Goal: Task Accomplishment & Management: Complete application form

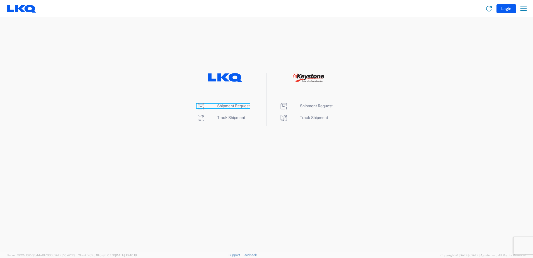
click at [240, 105] on span "Shipment Request" at bounding box center [233, 105] width 33 height 4
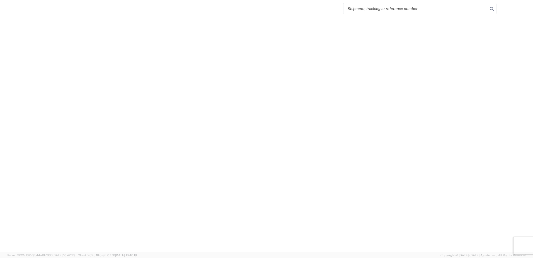
select select "FULL"
select select "LBS"
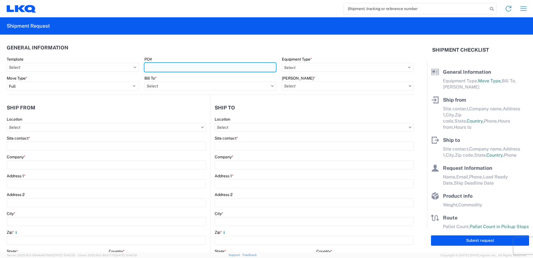
click at [170, 67] on input "PO#" at bounding box center [210, 67] width 132 height 9
type input "404427"
click at [193, 49] on header "General Information" at bounding box center [210, 47] width 407 height 13
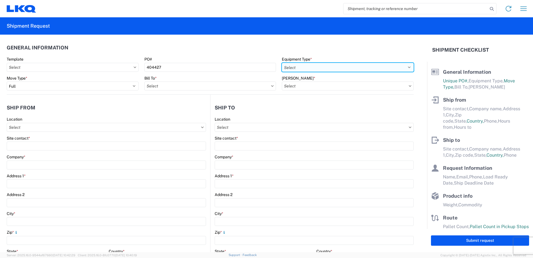
click at [294, 68] on select "Select 53’ Dry Van Flatbed Dropdeck (van) Lowboy (flatbed) Rail" at bounding box center [348, 67] width 132 height 9
select select "STDV"
click at [282, 63] on select "Select 53’ Dry Van Flatbed Dropdeck (van) Lowboy (flatbed) Rail" at bounding box center [348, 67] width 132 height 9
click at [184, 88] on input "Bill To *" at bounding box center [210, 85] width 132 height 9
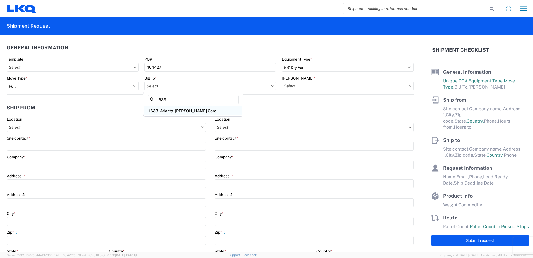
type input "1633"
click at [179, 111] on div "1633 - Atlanta - Knopf Core" at bounding box center [193, 110] width 98 height 9
type input "1633 - Atlanta - Knopf Core"
click at [305, 88] on input "Bill Code *" at bounding box center [348, 85] width 132 height 9
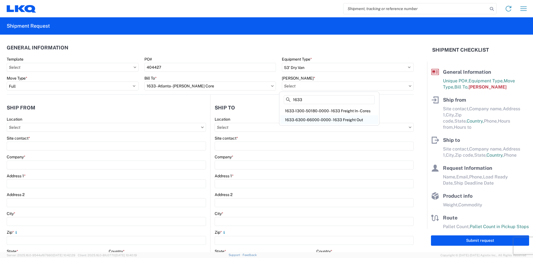
type input "1633"
click at [310, 122] on div "1633-6300-66000-0000 - 1633 Freight Out" at bounding box center [329, 119] width 98 height 9
type input "1633-6300-66000-0000 - 1633 Freight Out"
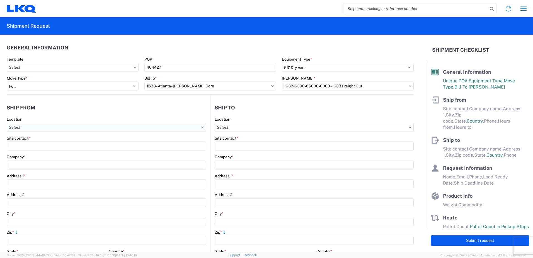
click at [23, 127] on input "Location" at bounding box center [106, 127] width 199 height 9
type input "1633"
click at [32, 151] on div "1633 - Atlanta - Knopf Core" at bounding box center [57, 151] width 98 height 9
type input "1633 - Atlanta - Knopf Core"
type input "LKQ Corporation"
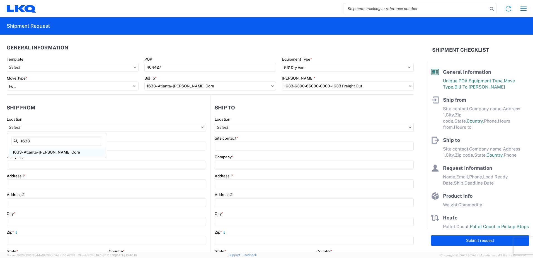
type input "4585 Frederick Dr SW"
type input "Atlanta"
type input "30336"
select select "GA"
select select "US"
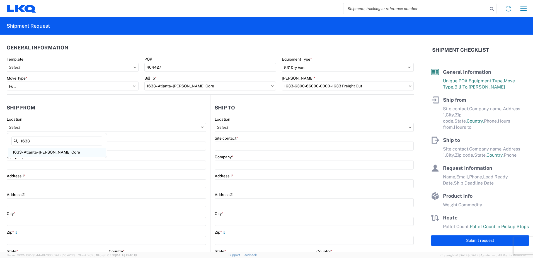
type input "404-293-3715"
type input "00:00"
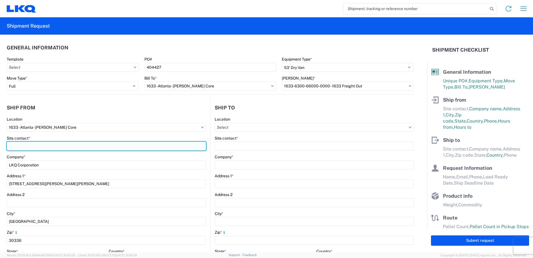
click at [22, 146] on input "Site contact *" at bounding box center [106, 145] width 199 height 9
type input "Rafael Lopez"
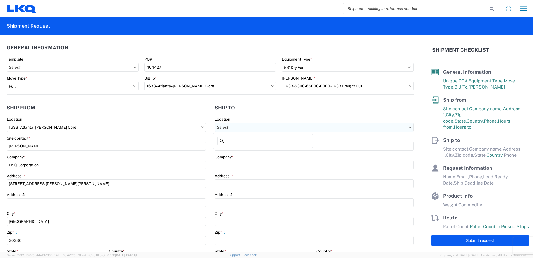
click at [237, 126] on input "Location" at bounding box center [314, 127] width 199 height 9
type input "b"
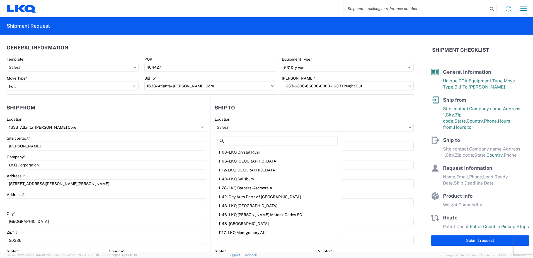
click at [250, 115] on agx-form-section "Ship to Location Site contact * Company * Address 1 * Address 2 City * Zip * St…" at bounding box center [312, 218] width 203 height 235
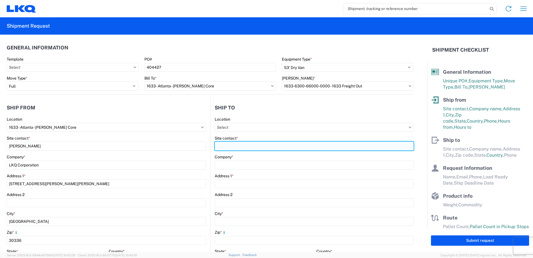
click at [234, 146] on input "Site contact *" at bounding box center [314, 145] width 199 height 9
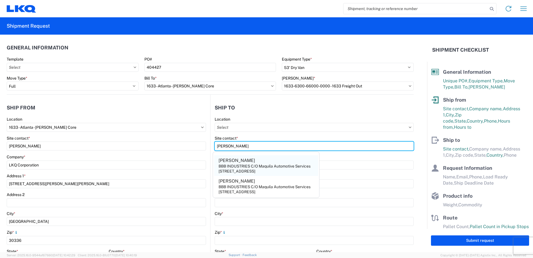
type input "Urbano Garza"
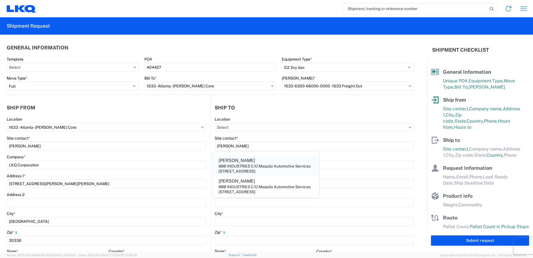
click at [255, 170] on div "9601 International Blvd., Pharr, TX, 78577, US" at bounding box center [237, 170] width 37 height 5
type input "BBB INDUSTRIES C/O Maquila Automotive Services"
type input "9601 International Blvd."
type input "Pharr"
type input "78577"
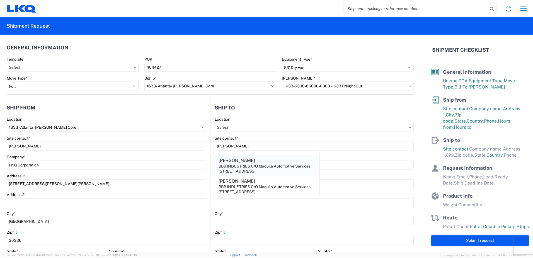
select select "TX"
select select "US"
type input "ugarza@bbbmex.com"
type input "956-241-7273"
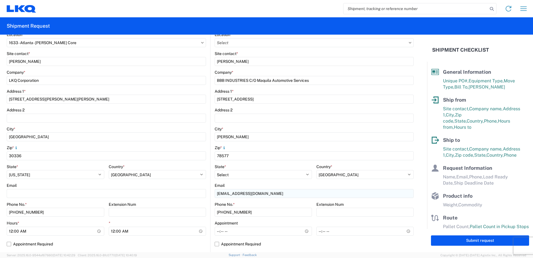
scroll to position [112, 0]
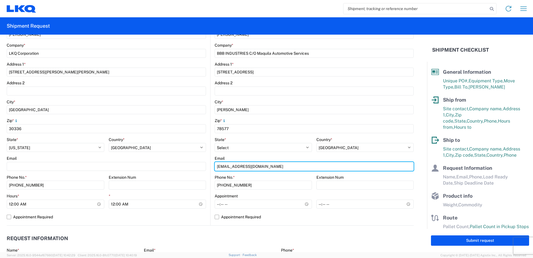
drag, startPoint x: 260, startPoint y: 167, endPoint x: 159, endPoint y: 161, distance: 100.6
click at [159, 161] on div "Ship from 1633 Location 1633 - Atlanta - Knopf Core Site contact * Rafael Lopez…" at bounding box center [210, 104] width 407 height 242
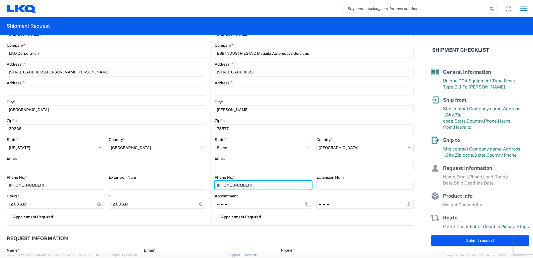
click at [104, 185] on input "956-241-7273" at bounding box center [56, 184] width 98 height 9
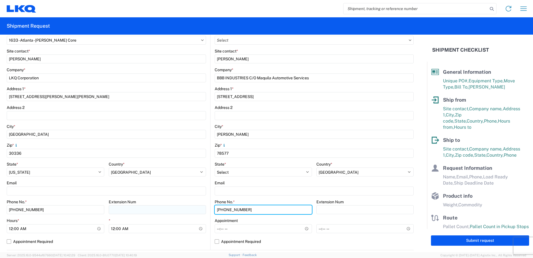
scroll to position [167, 0]
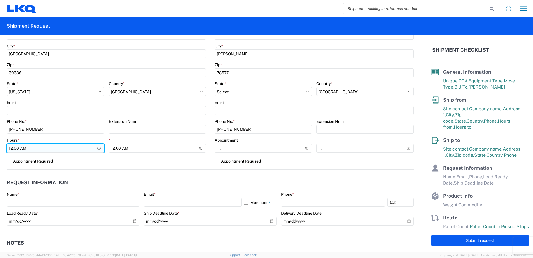
click at [98, 148] on input "00:00" at bounding box center [56, 148] width 98 height 9
type input "07:00"
click at [87, 164] on label "Appointment Required" at bounding box center [106, 160] width 199 height 9
click at [0, 0] on input "Appointment Required" at bounding box center [0, 0] width 0 height 0
select select "US"
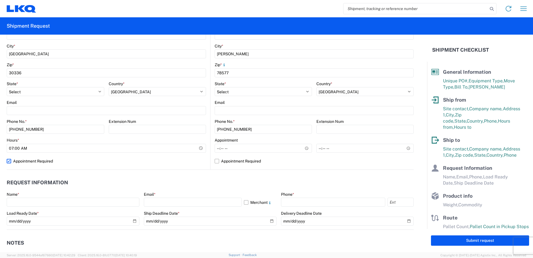
click at [8, 160] on label "Appointment Required" at bounding box center [106, 160] width 199 height 9
click at [0, 0] on input "Appointment Required" at bounding box center [0, 0] width 0 height 0
select select "US"
click at [201, 147] on input "00:00" at bounding box center [158, 148] width 98 height 9
type input "14:30"
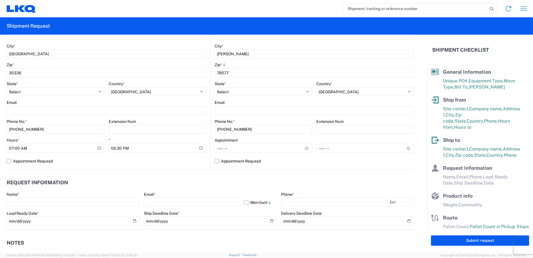
click at [184, 187] on header "Request Information" at bounding box center [210, 182] width 407 height 13
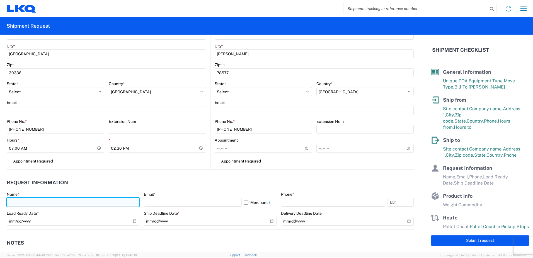
click at [30, 200] on input "text" at bounding box center [73, 201] width 133 height 9
type input "Leslie Serrano"
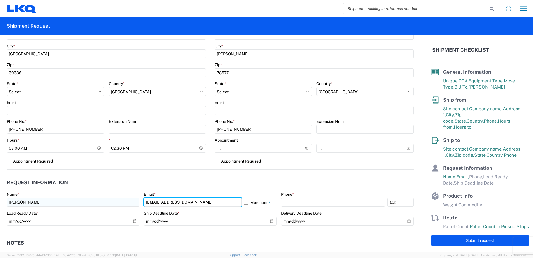
type input "lxserrano@lkqcorp.com"
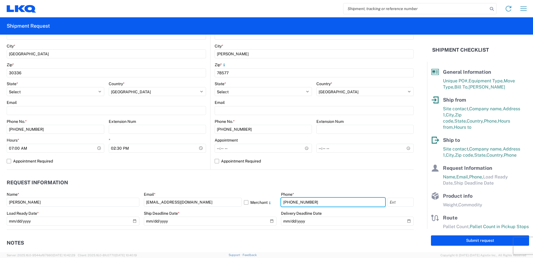
type input "404-691-0170"
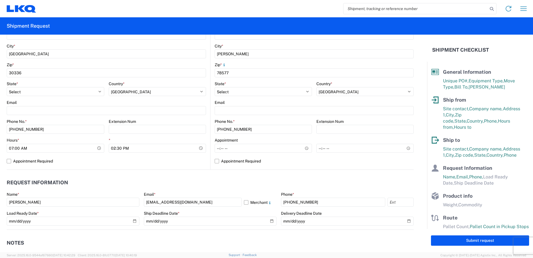
click at [118, 173] on agx-request-info "Request Information Name * Leslie Serrano Email * lxserrano@lkqcorp.com Merchan…" at bounding box center [210, 200] width 407 height 60
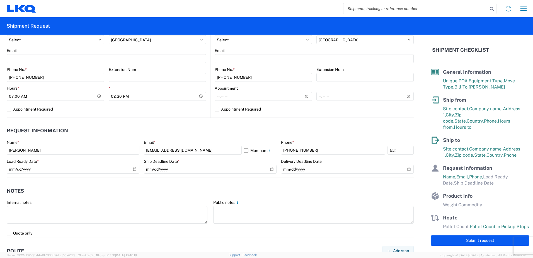
scroll to position [223, 0]
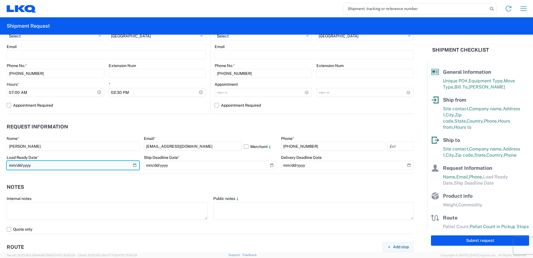
click at [131, 166] on input "date" at bounding box center [73, 165] width 133 height 9
type input "2025-08-13"
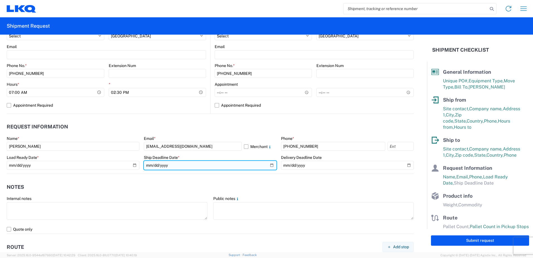
click at [268, 165] on input "date" at bounding box center [210, 165] width 133 height 9
type input "2025-08-13"
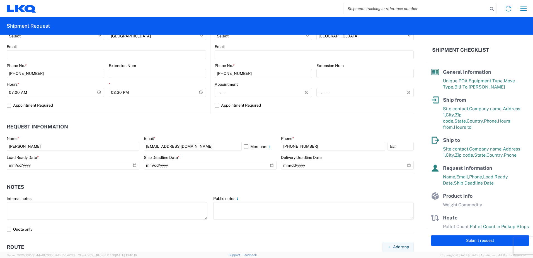
click at [98, 191] on header "Notes" at bounding box center [210, 186] width 407 height 13
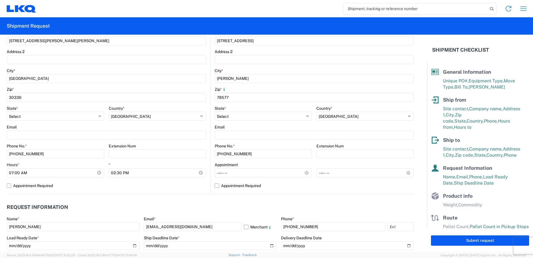
scroll to position [112, 0]
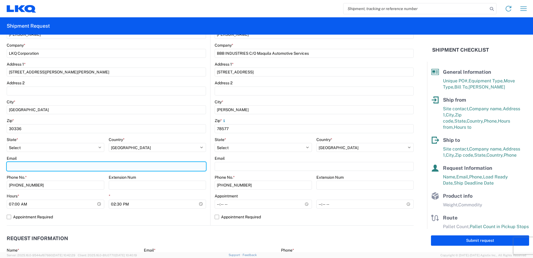
click at [28, 168] on input "Email" at bounding box center [106, 166] width 199 height 9
type input "lxserrano@lkqcorp.com"
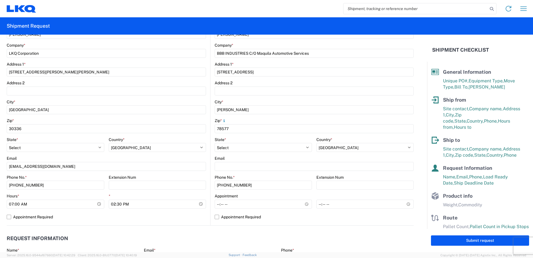
click at [120, 118] on div "Zip *" at bounding box center [106, 120] width 199 height 5
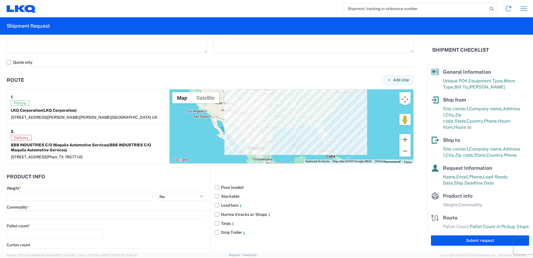
scroll to position [390, 0]
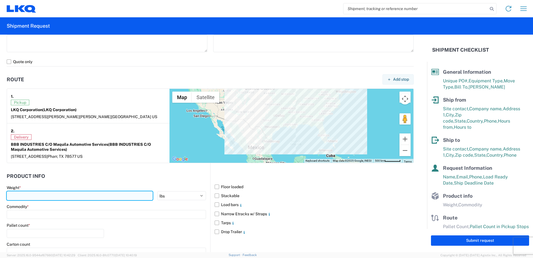
click at [33, 195] on input "number" at bounding box center [80, 195] width 146 height 9
type input "38873"
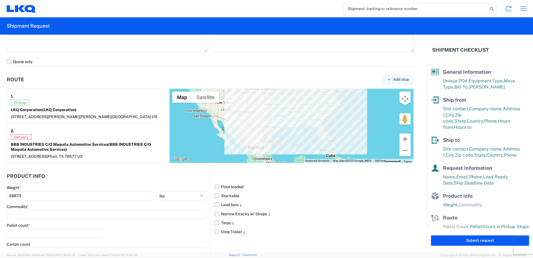
click at [215, 186] on label "Floor loaded" at bounding box center [314, 186] width 199 height 9
click at [0, 0] on input "Floor loaded" at bounding box center [0, 0] width 0 height 0
click at [20, 216] on input at bounding box center [106, 214] width 199 height 9
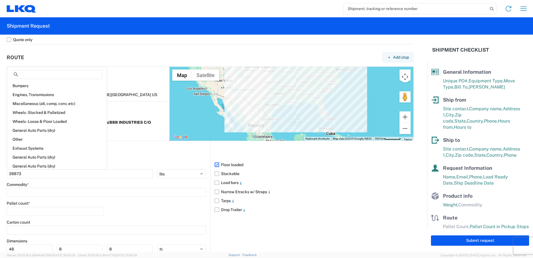
scroll to position [446, 0]
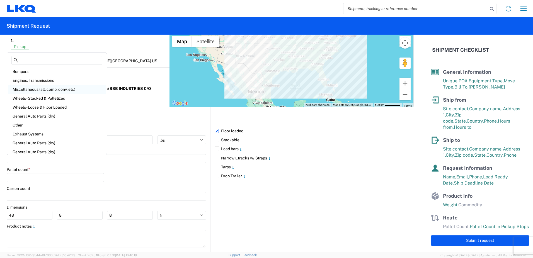
click at [33, 89] on div "Miscellaneous (alt, comp, conv, etc)" at bounding box center [57, 89] width 98 height 9
type input "Miscellaneous (alt, comp, conv, etc)"
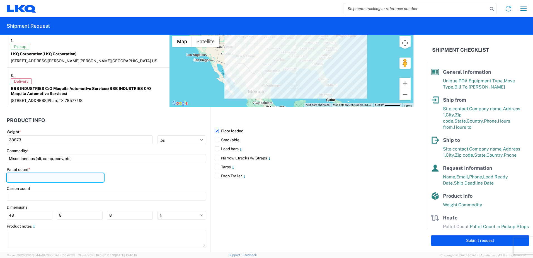
click at [25, 175] on input "number" at bounding box center [55, 177] width 97 height 9
type input "17"
click at [255, 202] on div "Floor loaded Stackable Load bars Narrow Etracks w/ Straps Tarps Drop Trailer" at bounding box center [312, 179] width 204 height 145
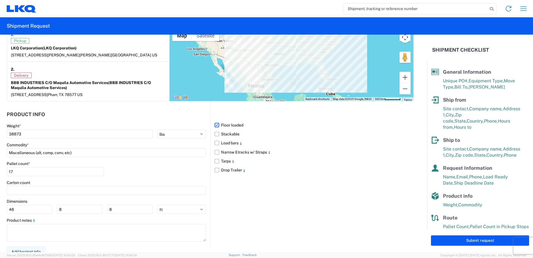
scroll to position [457, 0]
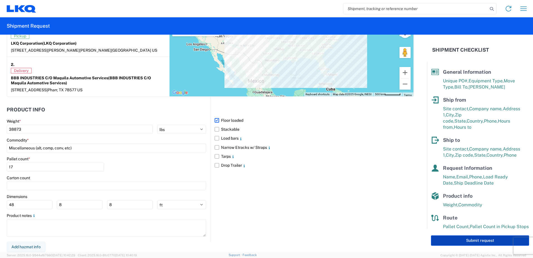
click at [487, 240] on button "Submit request" at bounding box center [480, 240] width 98 height 10
select select "US"
